Goal: Transaction & Acquisition: Subscribe to service/newsletter

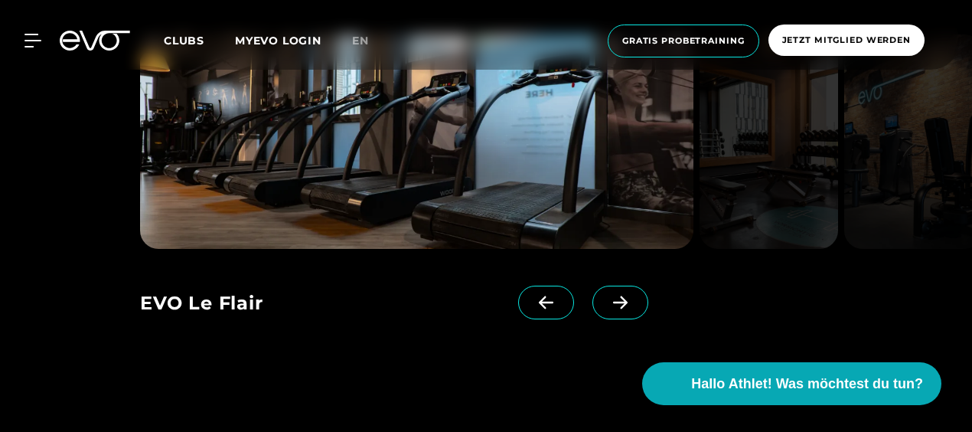
scroll to position [1167, 0]
click at [609, 305] on span at bounding box center [621, 303] width 56 height 34
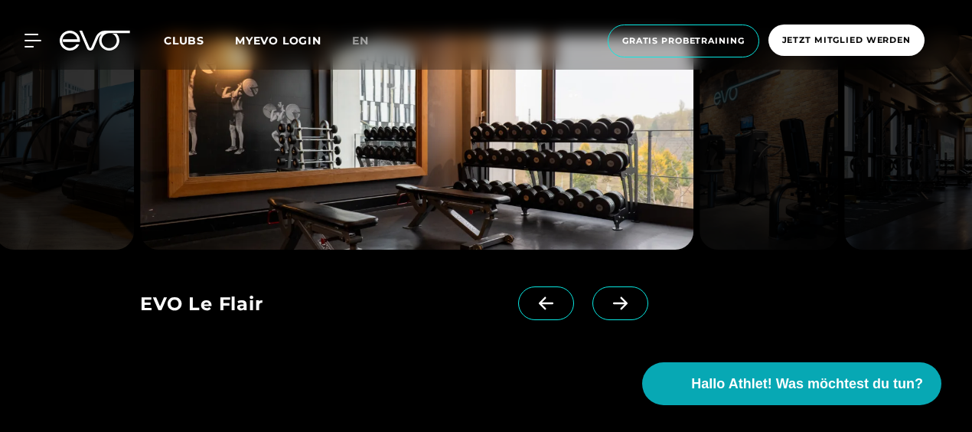
click at [613, 302] on icon at bounding box center [620, 302] width 15 height 13
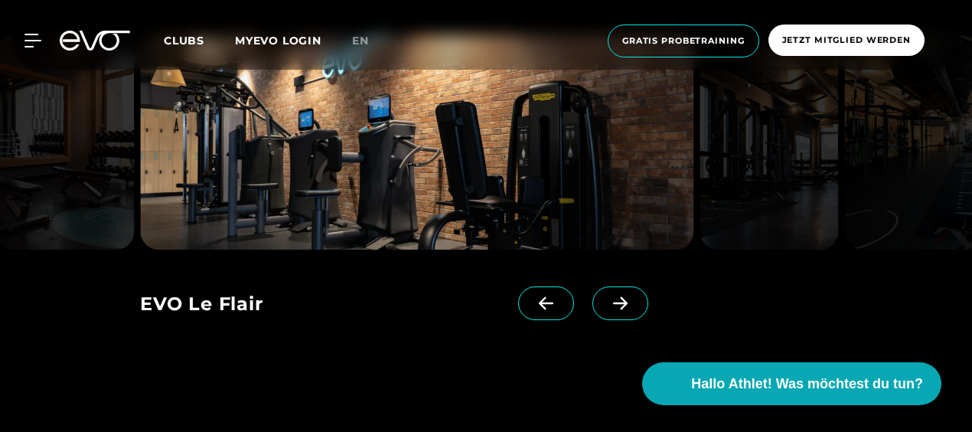
click at [596, 311] on span at bounding box center [621, 303] width 56 height 34
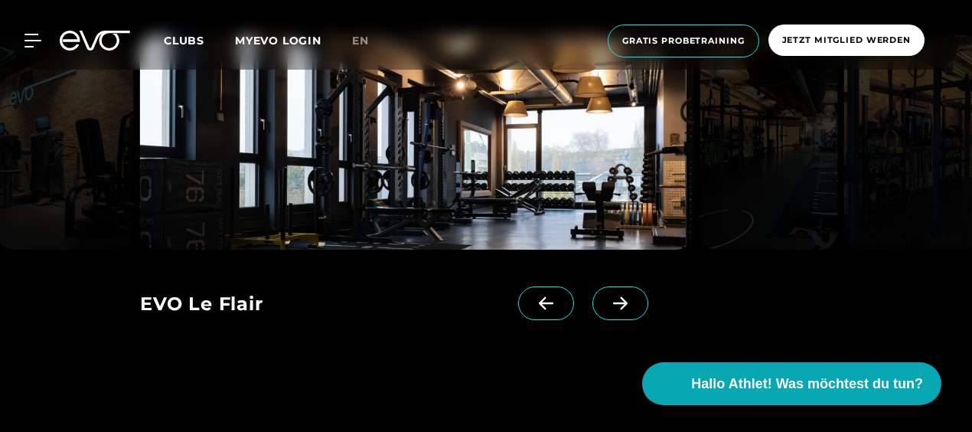
click at [607, 300] on icon at bounding box center [620, 303] width 27 height 14
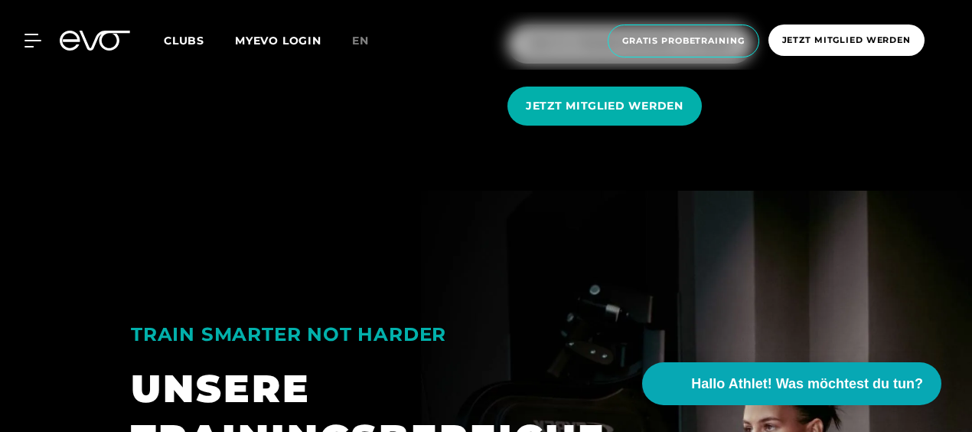
scroll to position [1885, 0]
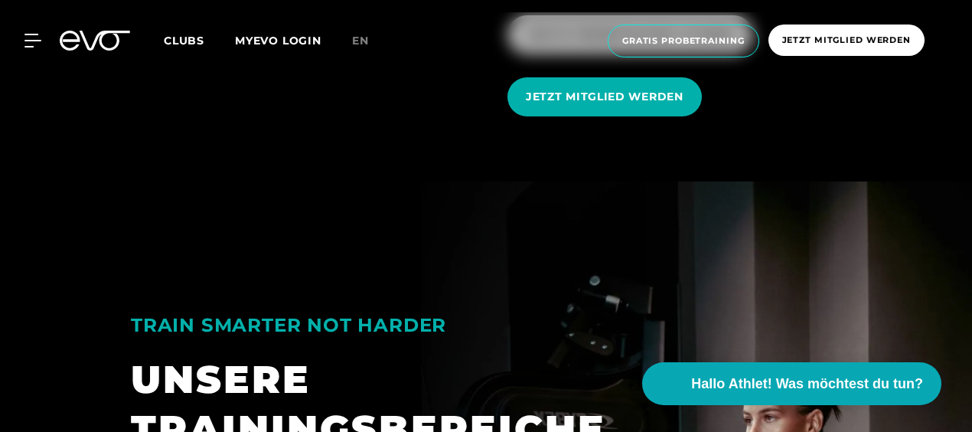
click at [648, 99] on span "JETZT MITGLIED WERDEN" at bounding box center [605, 97] width 158 height 16
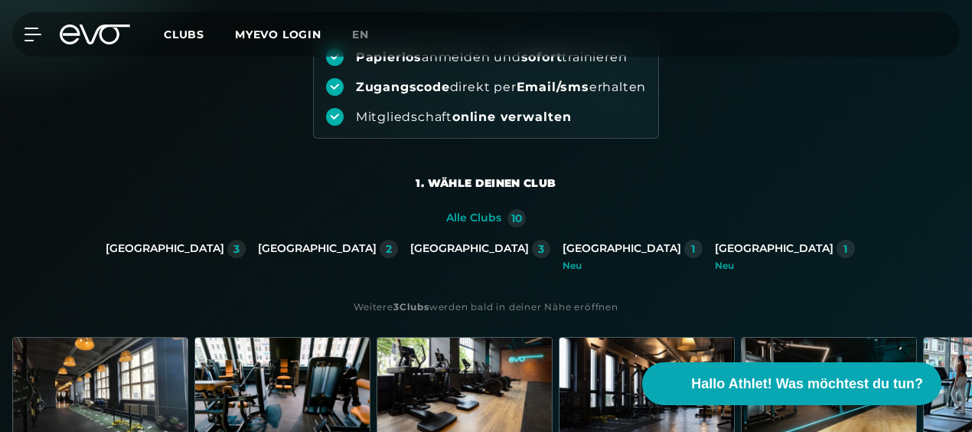
scroll to position [187, 0]
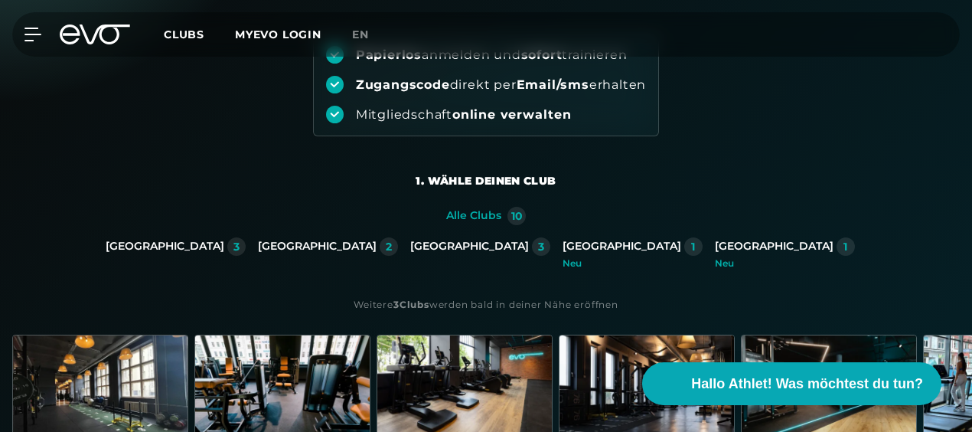
click at [372, 257] on div "Düsseldorf 2" at bounding box center [328, 252] width 140 height 31
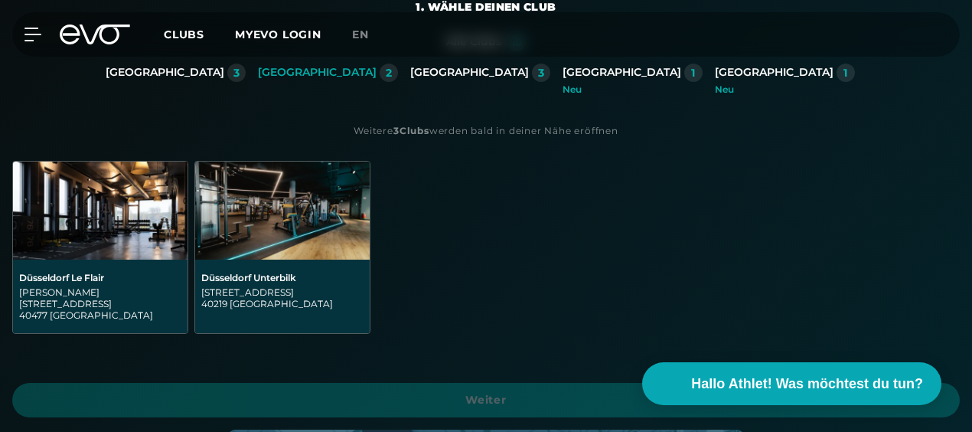
scroll to position [365, 0]
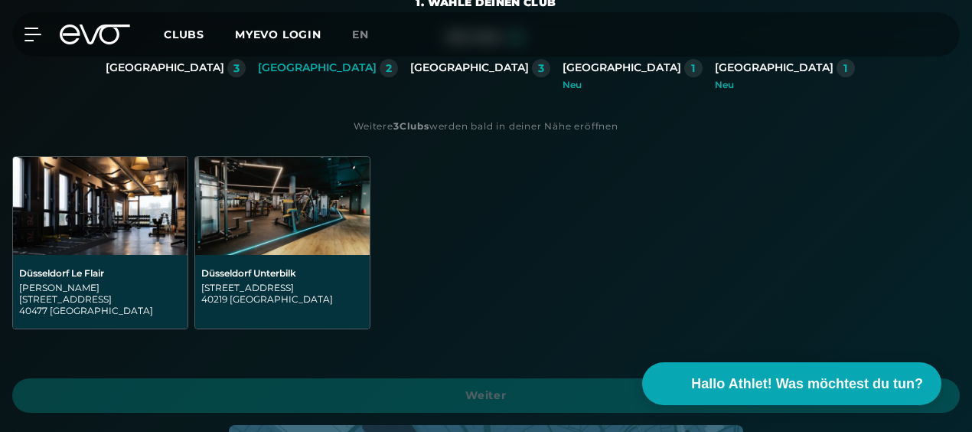
click at [322, 283] on div "[STREET_ADDRESS]" at bounding box center [282, 293] width 162 height 23
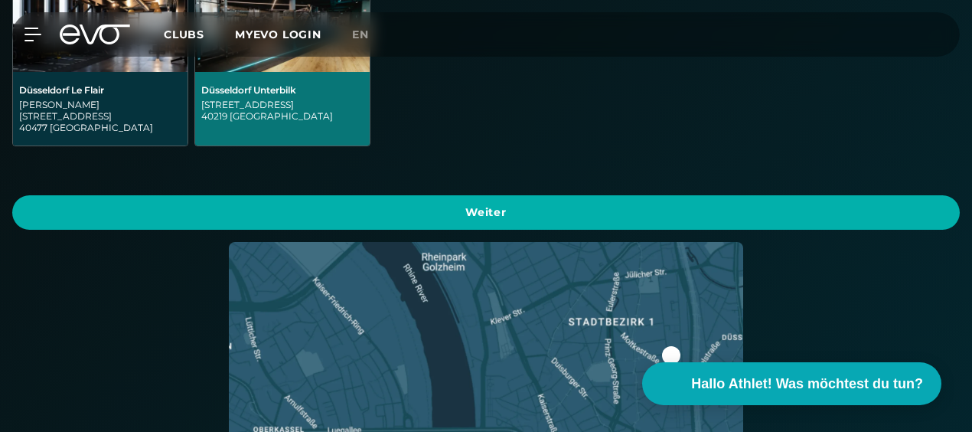
click at [809, 204] on span "Weiter" at bounding box center [486, 212] width 911 height 16
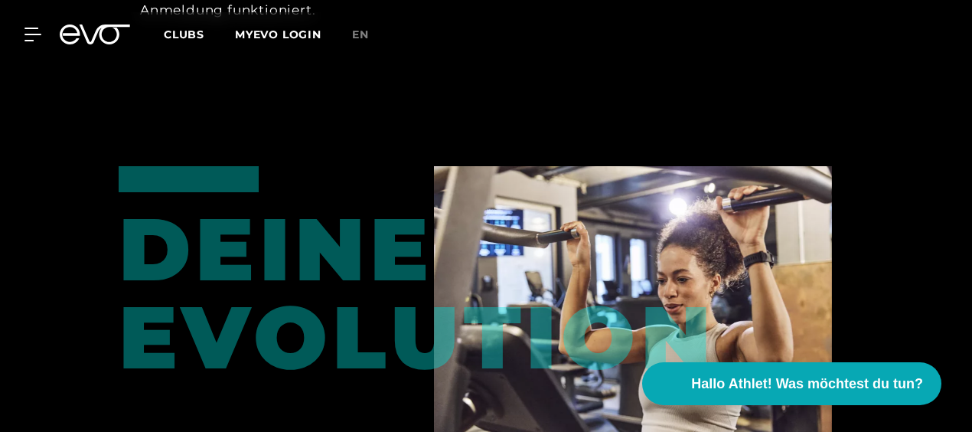
scroll to position [2278, 0]
